Goal: Information Seeking & Learning: Learn about a topic

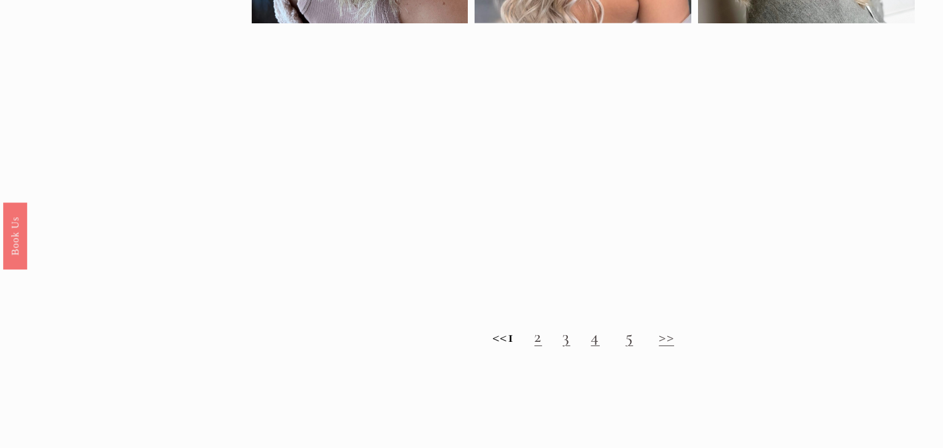
scroll to position [1189, 0]
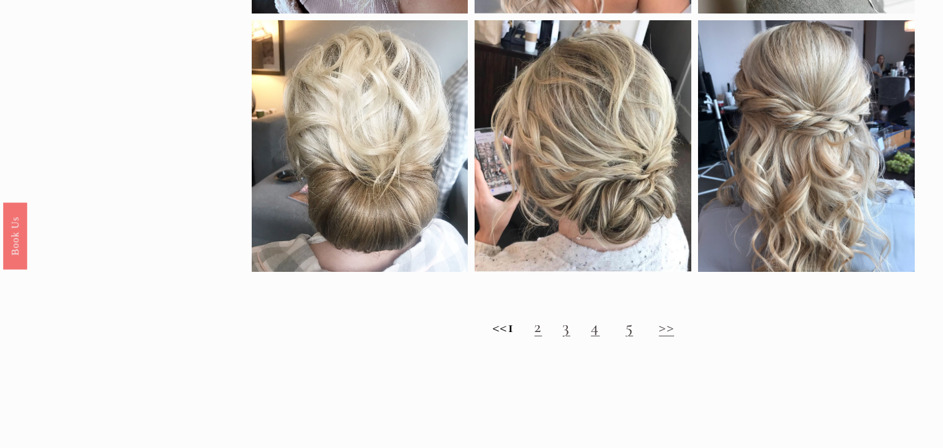
click at [686, 326] on h2 "<< 1 2 3 4 5 >>" at bounding box center [583, 327] width 663 height 20
click at [674, 328] on link ">>" at bounding box center [666, 326] width 15 height 21
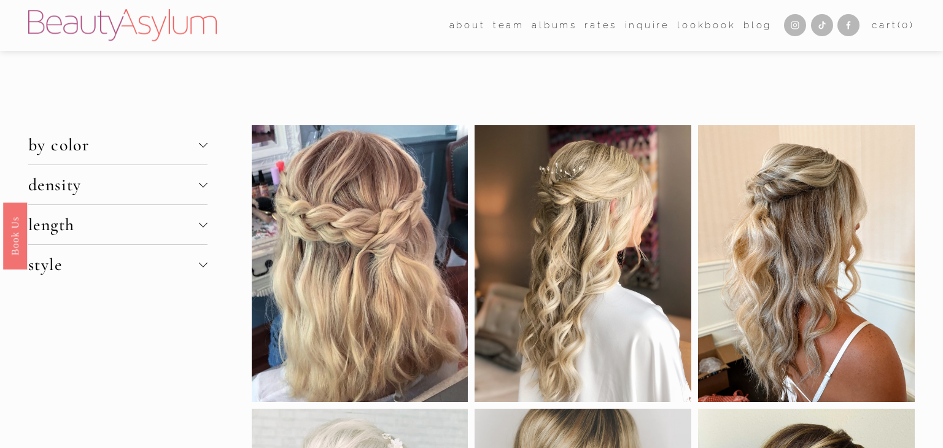
click at [193, 140] on div at bounding box center [136, 147] width 217 height 45
click at [206, 144] on div at bounding box center [136, 147] width 217 height 45
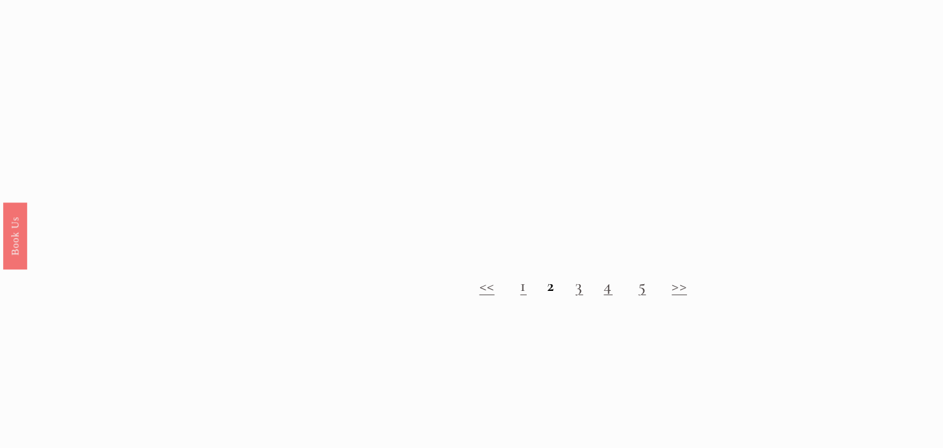
scroll to position [1283, 0]
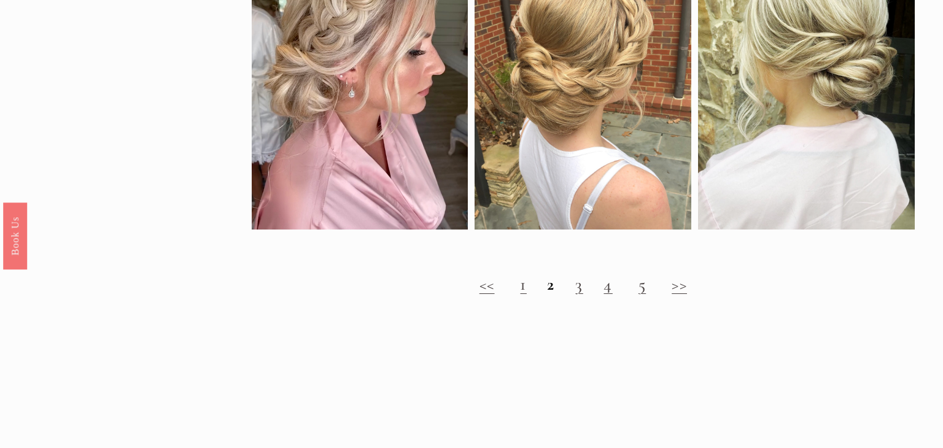
click at [676, 287] on link ">>" at bounding box center [679, 284] width 15 height 21
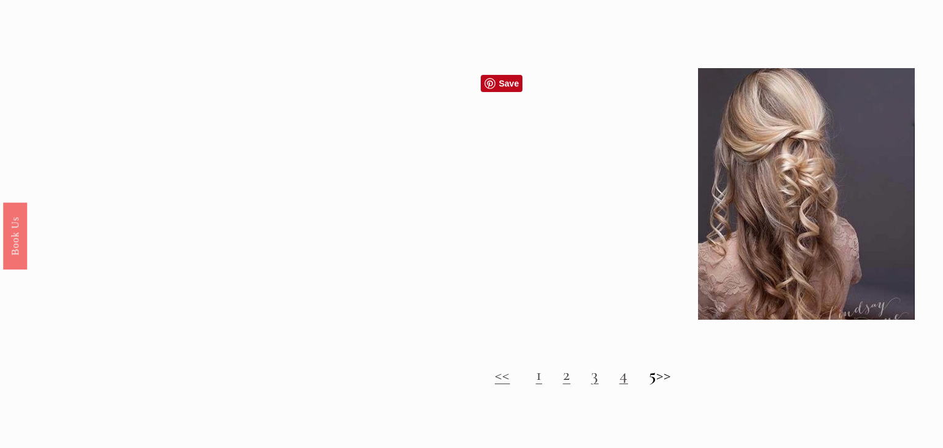
scroll to position [1154, 0]
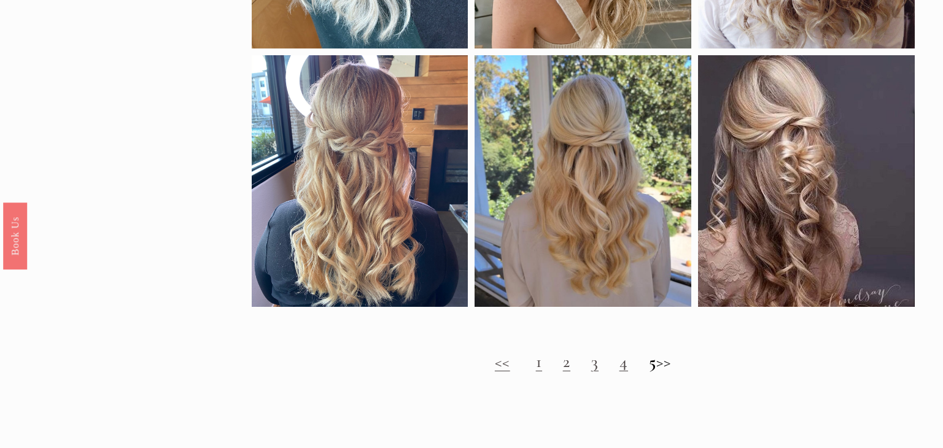
click at [671, 366] on h2 "<< 1 2 3 4 5 >>" at bounding box center [583, 362] width 663 height 20
